Goal: Find contact information: Obtain details needed to contact an individual or organization

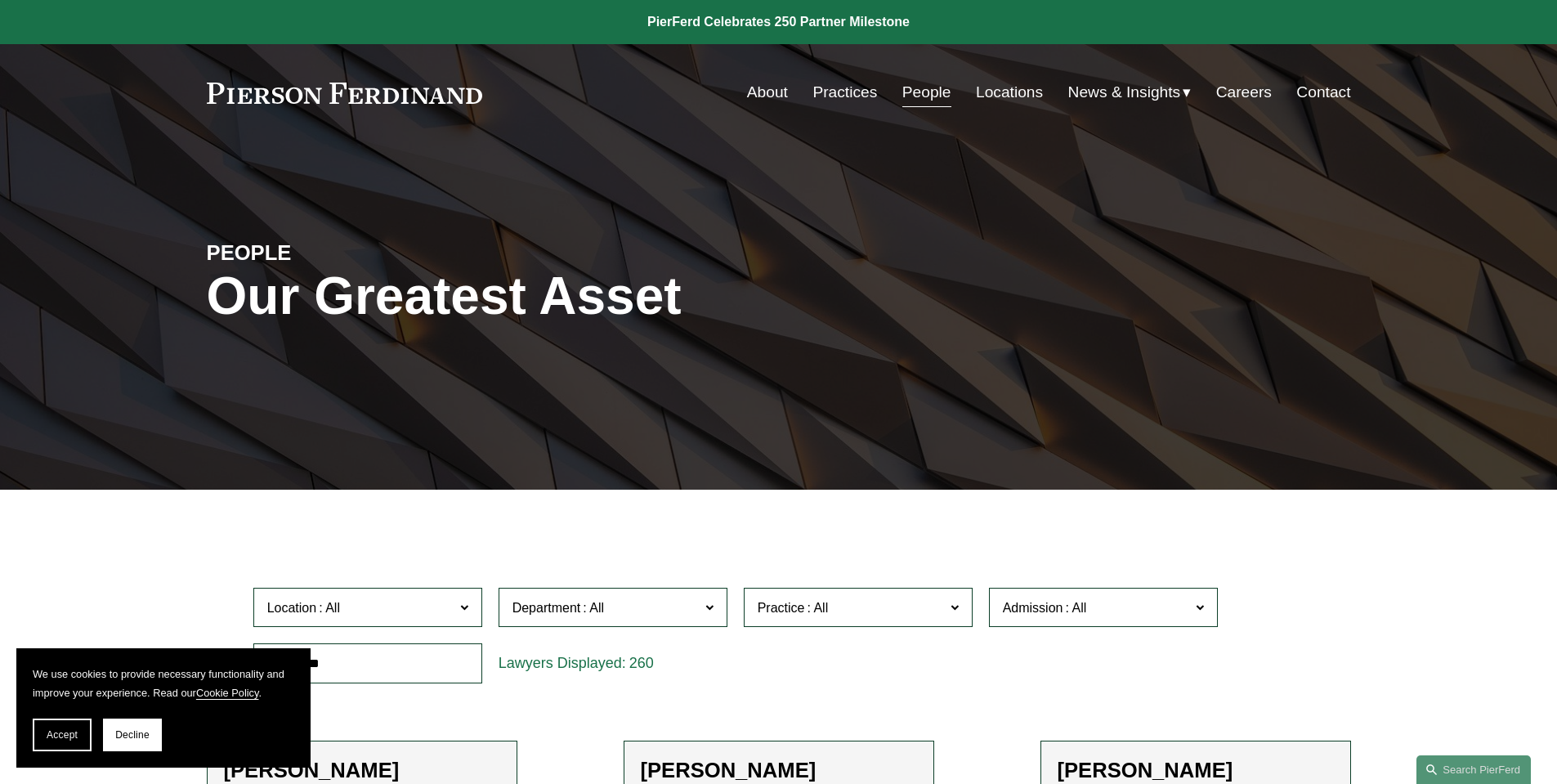
scroll to position [163, 0]
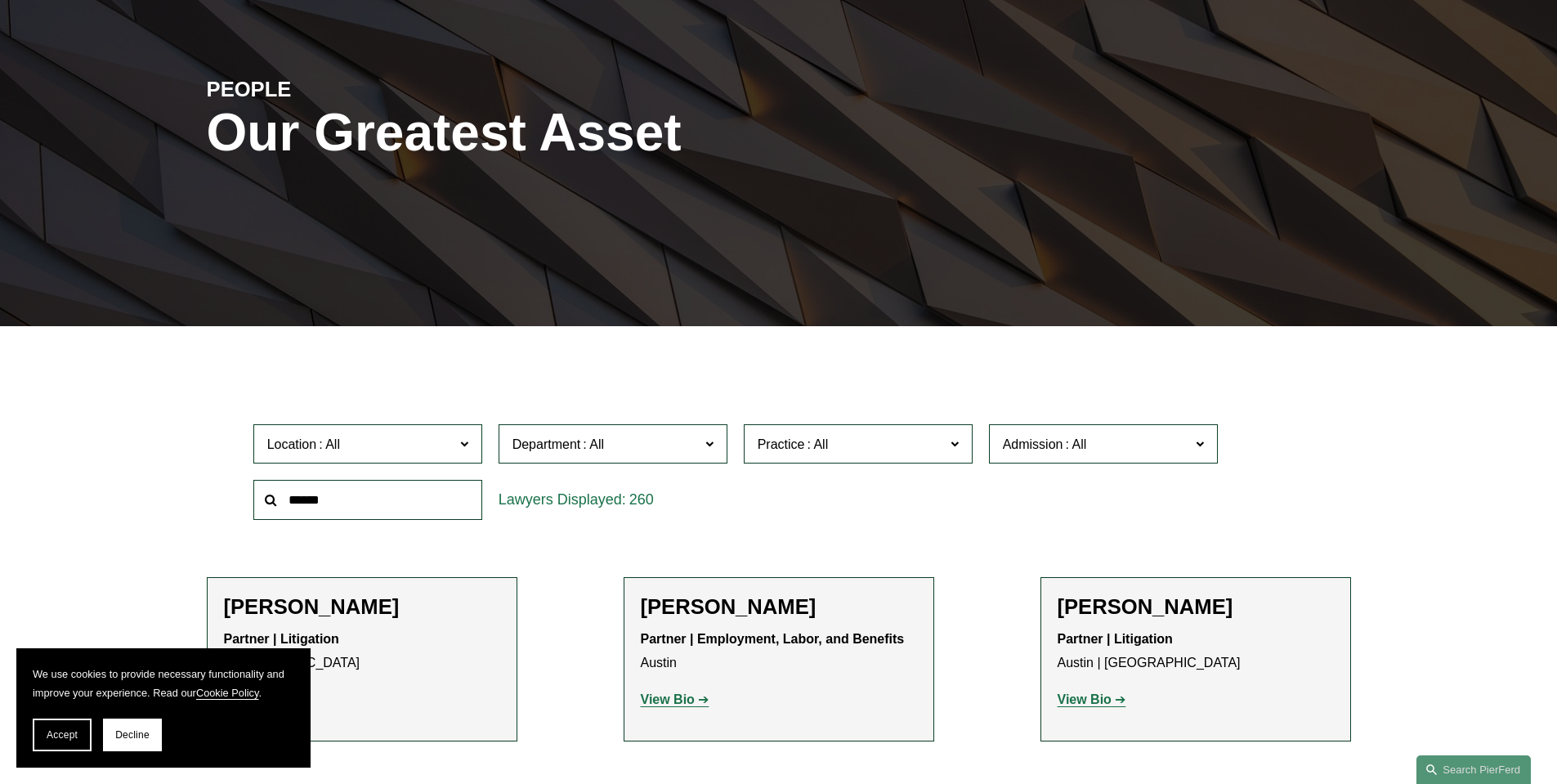
click at [306, 498] on input "text" at bounding box center [367, 500] width 229 height 40
type input "**********"
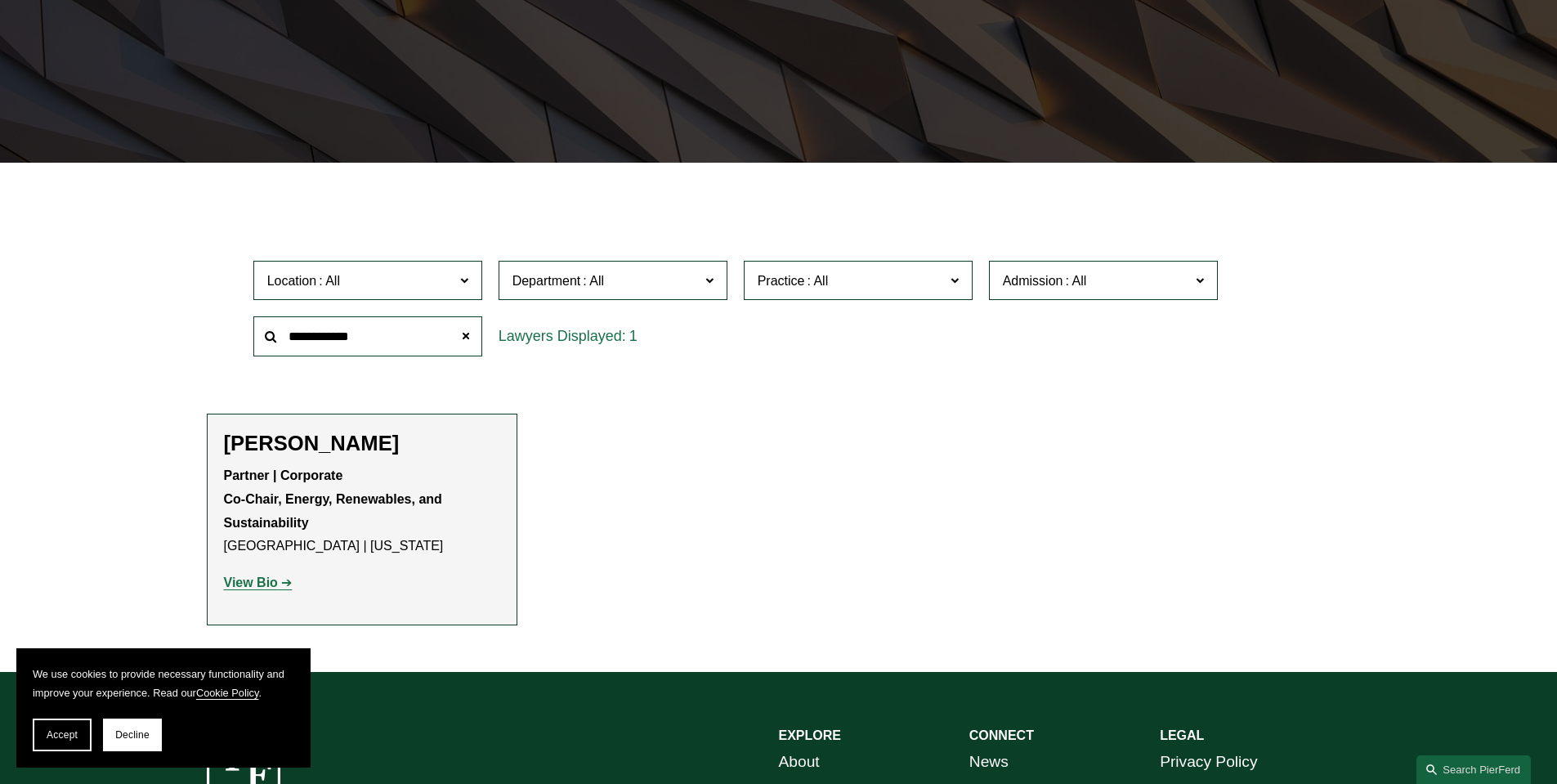
scroll to position [409, 0]
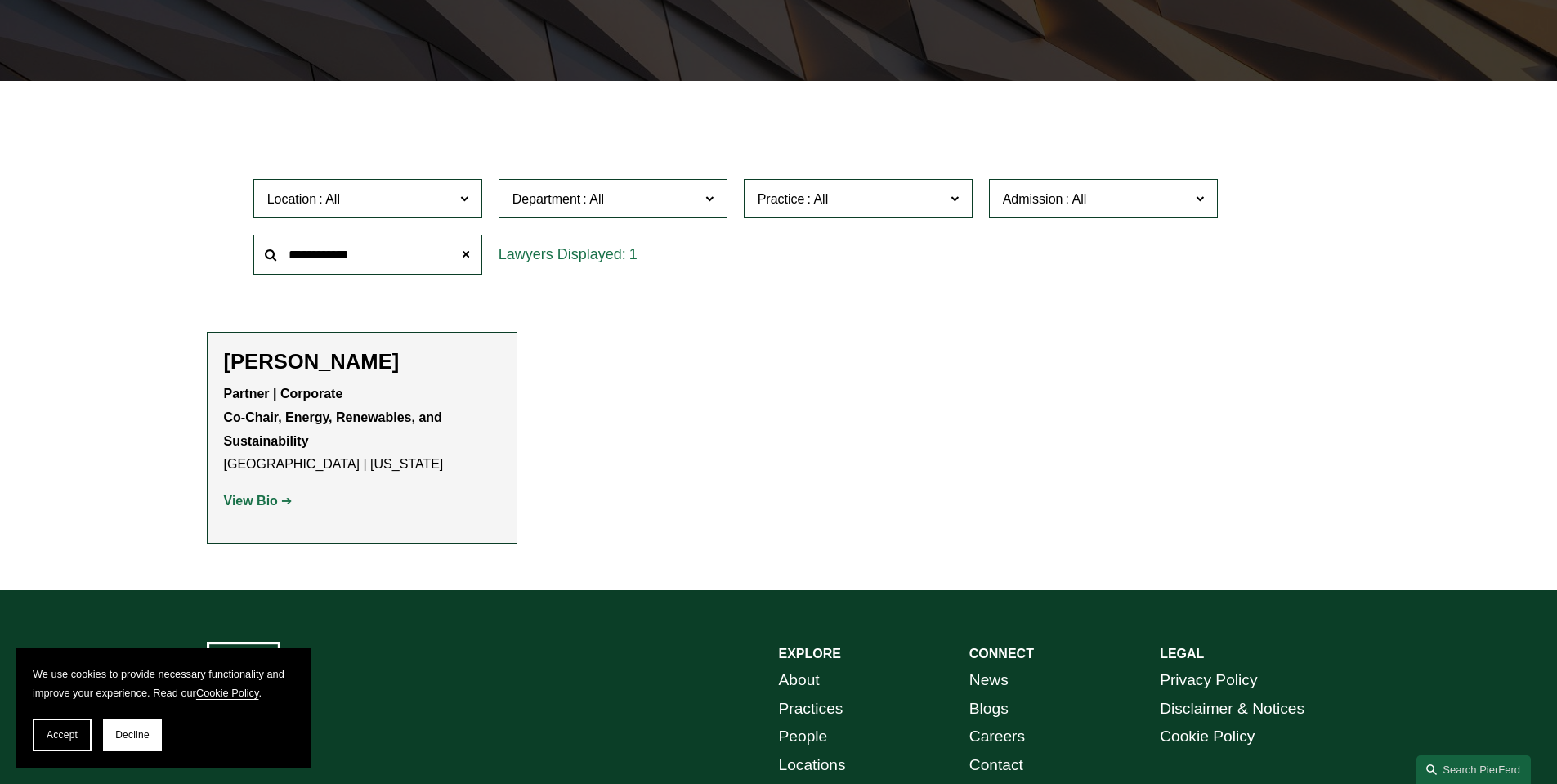
click at [254, 495] on strong "View Bio" at bounding box center [251, 501] width 54 height 14
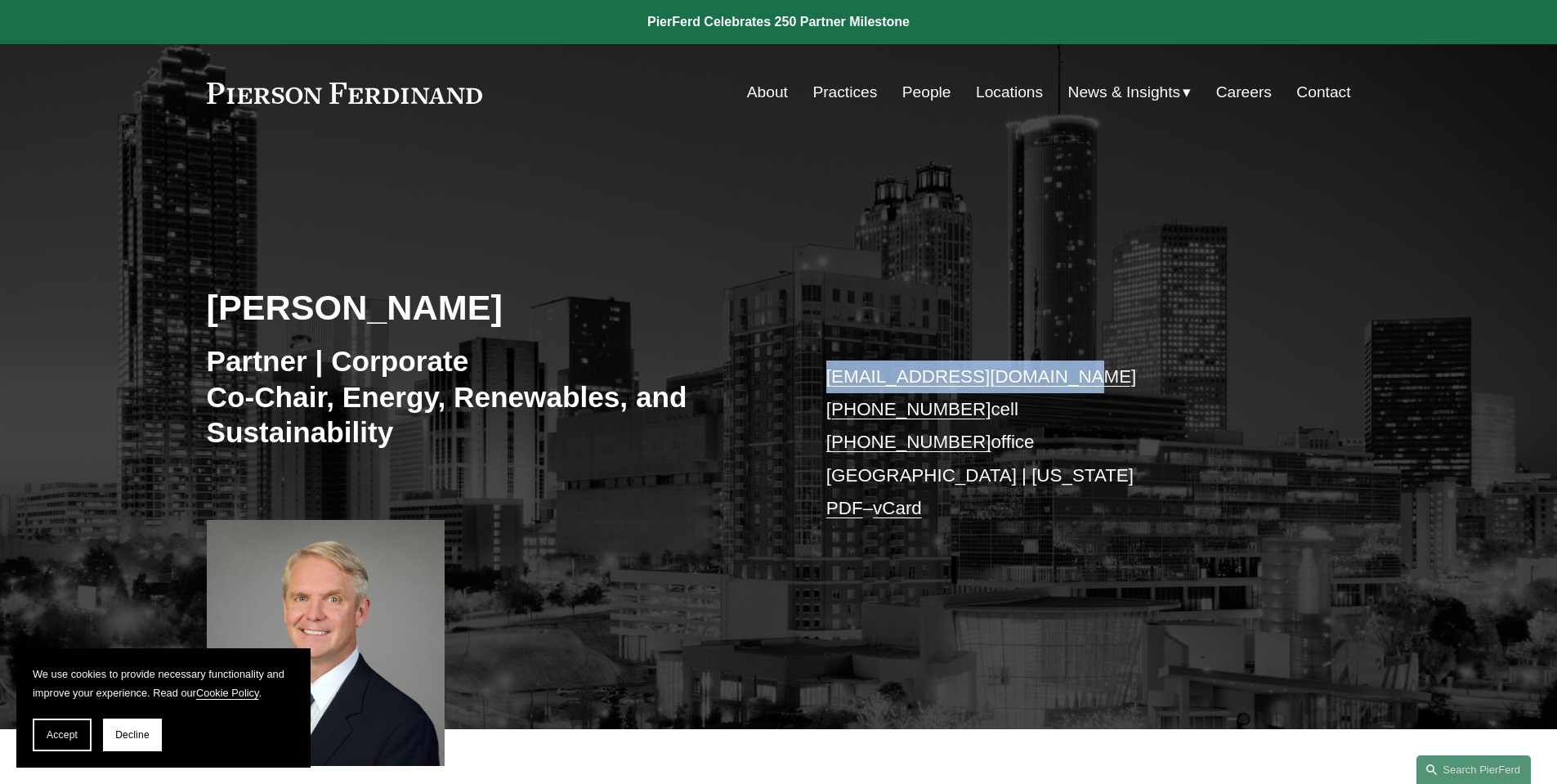
drag, startPoint x: 1065, startPoint y: 377, endPoint x: 822, endPoint y: 379, distance: 243.0
click at [822, 379] on div "Chip Presten Partner | Corporate Co-Chair, Energy, Renewables, and Sustainabili…" at bounding box center [778, 458] width 1557 height 541
copy link "chip.presten@pierferd.com"
